Goal: Transaction & Acquisition: Purchase product/service

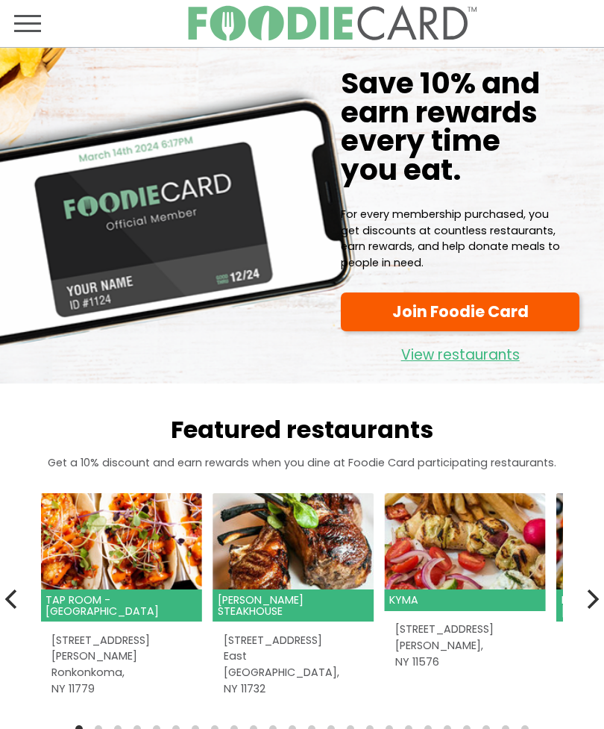
click at [472, 349] on link "View restaurants" at bounding box center [460, 352] width 239 height 31
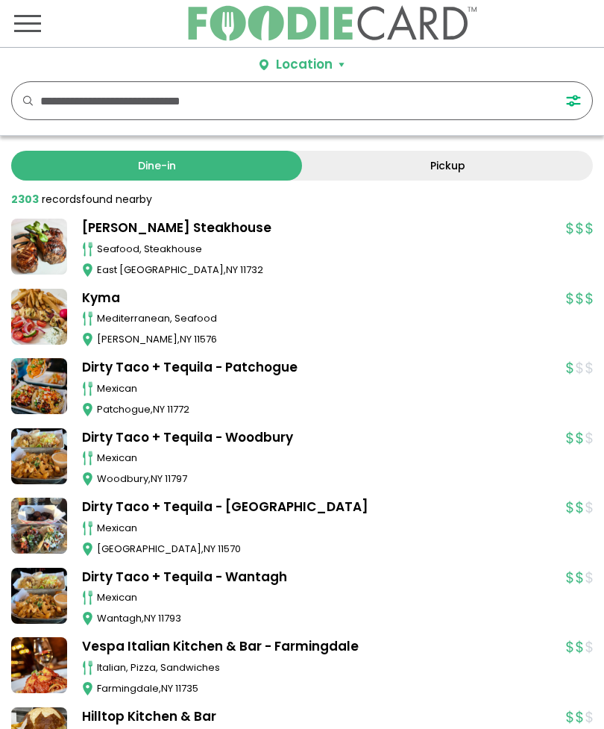
click at [87, 101] on input "text" at bounding box center [286, 100] width 493 height 37
click at [373, 64] on div "Location Use my current location Search by Region New York 1997 restaurants New…" at bounding box center [302, 92] width 604 height 88
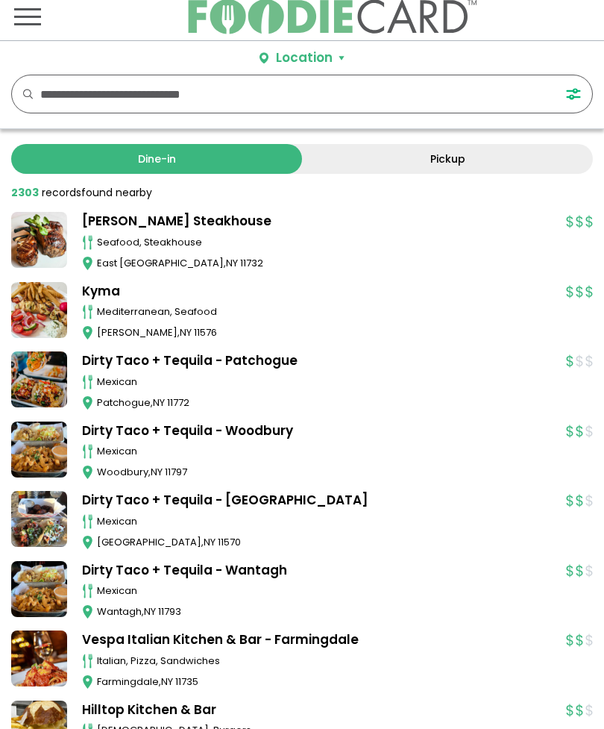
scroll to position [26, 0]
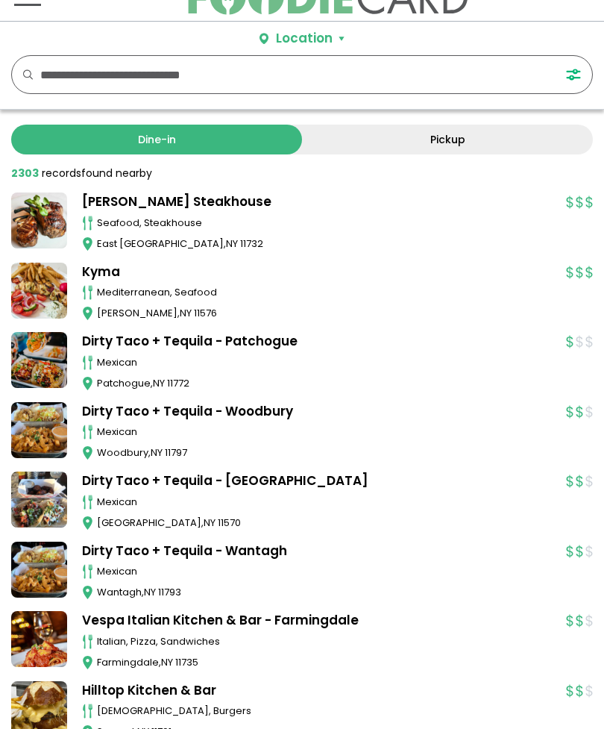
click at [354, 148] on link "Pickup" at bounding box center [447, 140] width 291 height 30
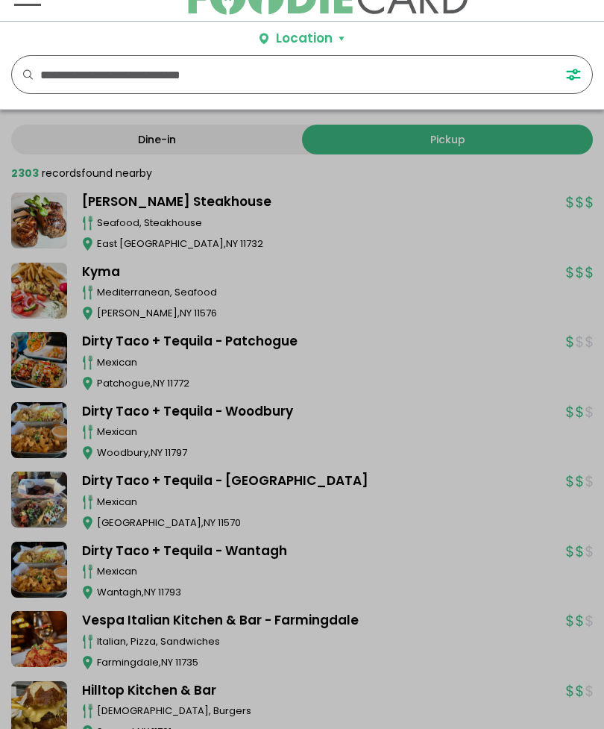
scroll to position [0, 0]
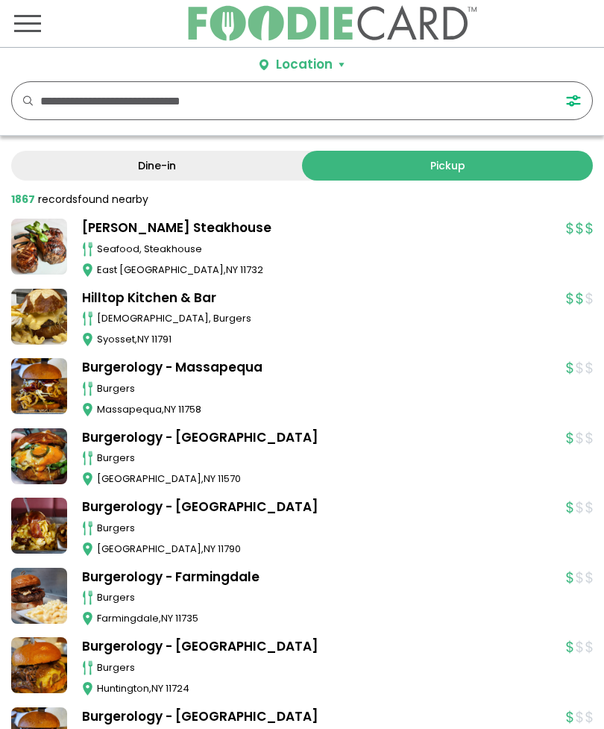
click at [296, 66] on div "Location" at bounding box center [304, 64] width 57 height 19
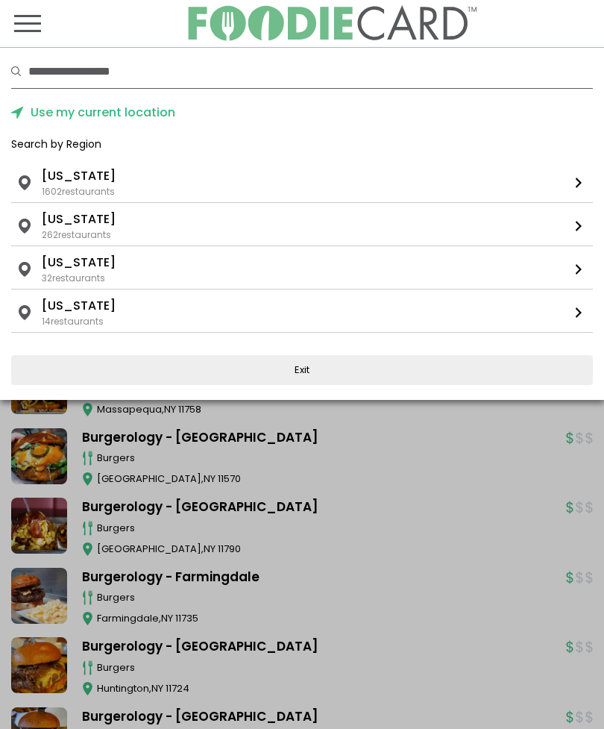
click at [146, 275] on div "Florida 32 restaurants" at bounding box center [301, 269] width 519 height 31
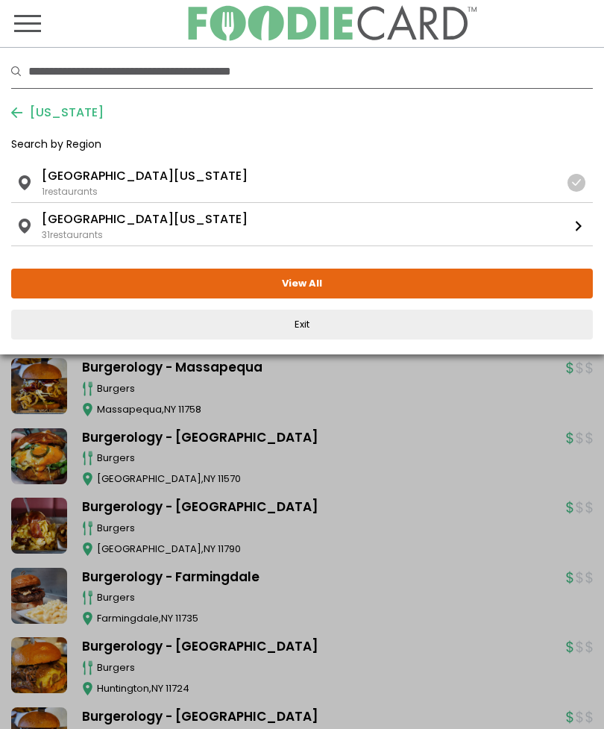
click at [165, 229] on div "Florida South Florida 31 restaurants" at bounding box center [301, 225] width 519 height 31
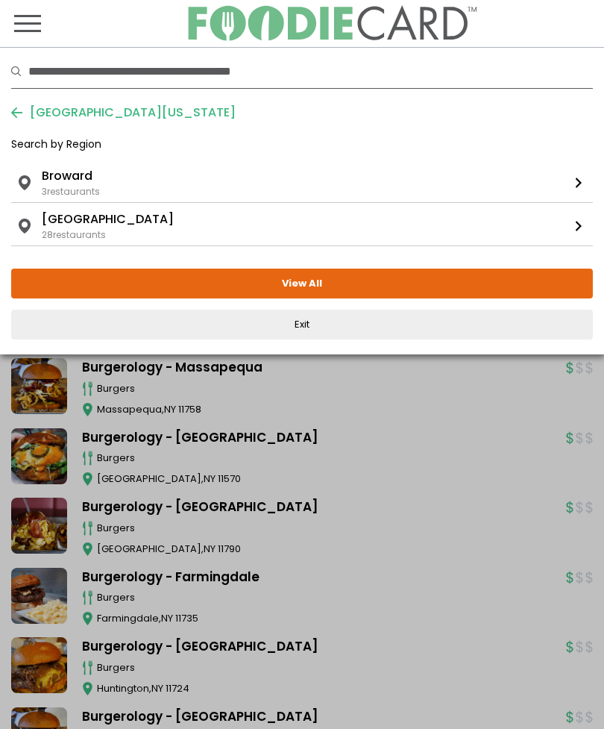
click at [321, 283] on button "View All" at bounding box center [302, 284] width 582 height 30
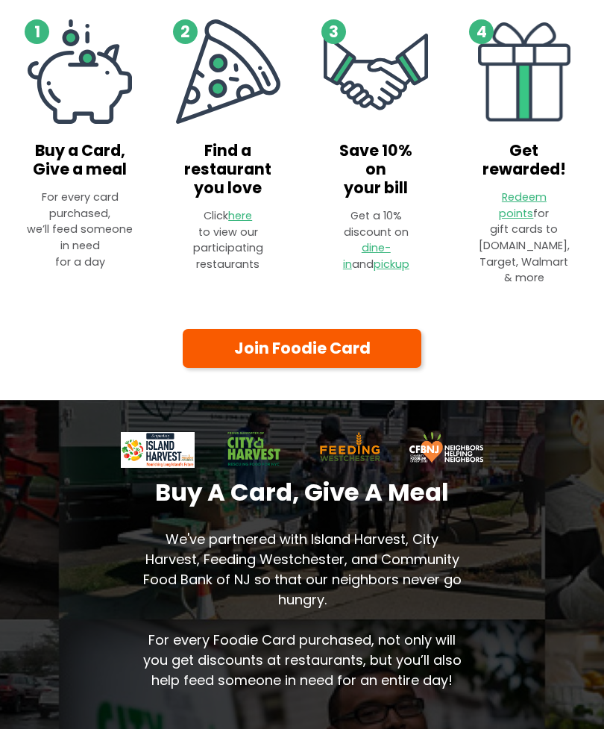
scroll to position [852, 0]
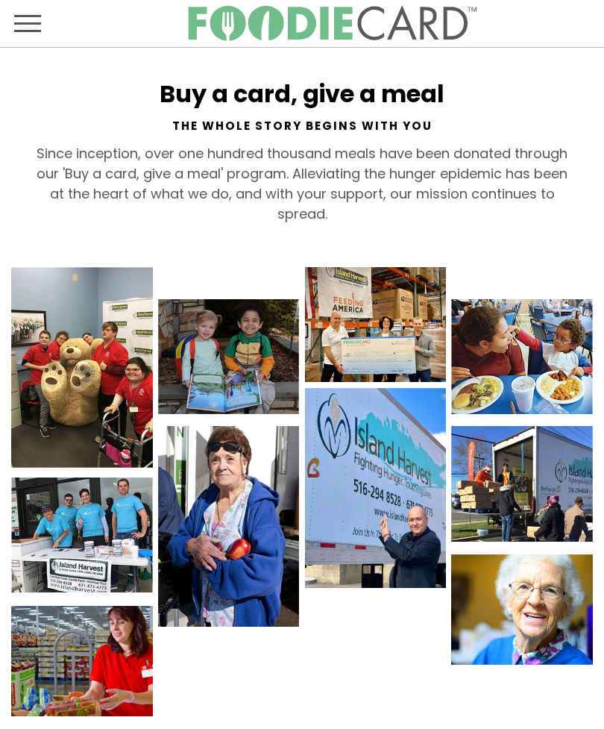
click at [28, 31] on span "Toggle navigation" at bounding box center [27, 31] width 27 height 2
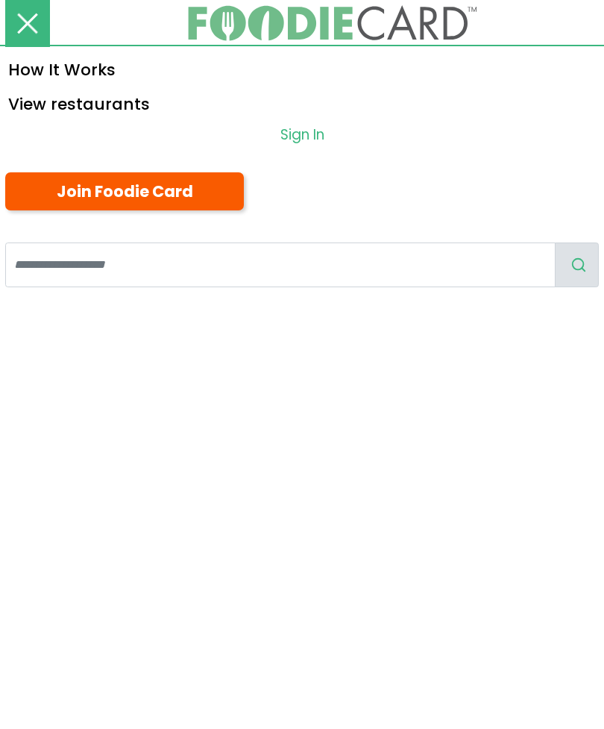
click at [157, 192] on link "Join Foodie Card" at bounding box center [124, 191] width 239 height 38
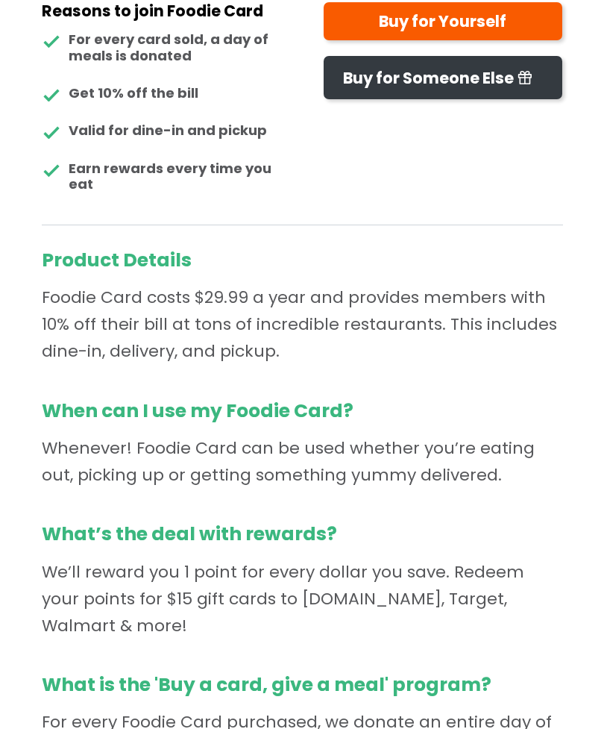
scroll to position [249, 0]
